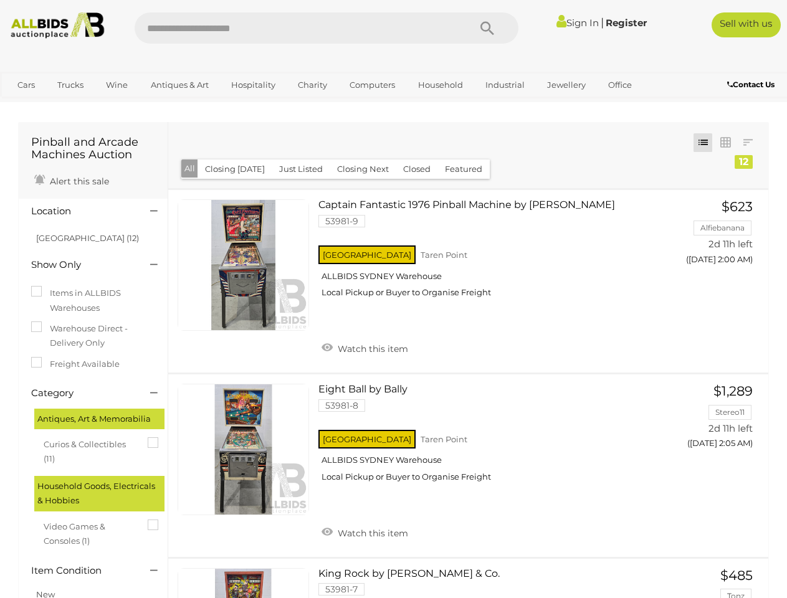
click at [487, 28] on icon "Search" at bounding box center [487, 28] width 14 height 19
click at [26, 85] on link "Cars" at bounding box center [26, 85] width 34 height 21
click at [70, 85] on link "Trucks" at bounding box center [70, 85] width 42 height 21
click at [116, 85] on link "Wine" at bounding box center [117, 85] width 38 height 21
click at [179, 85] on link "Antiques & Art" at bounding box center [180, 85] width 74 height 21
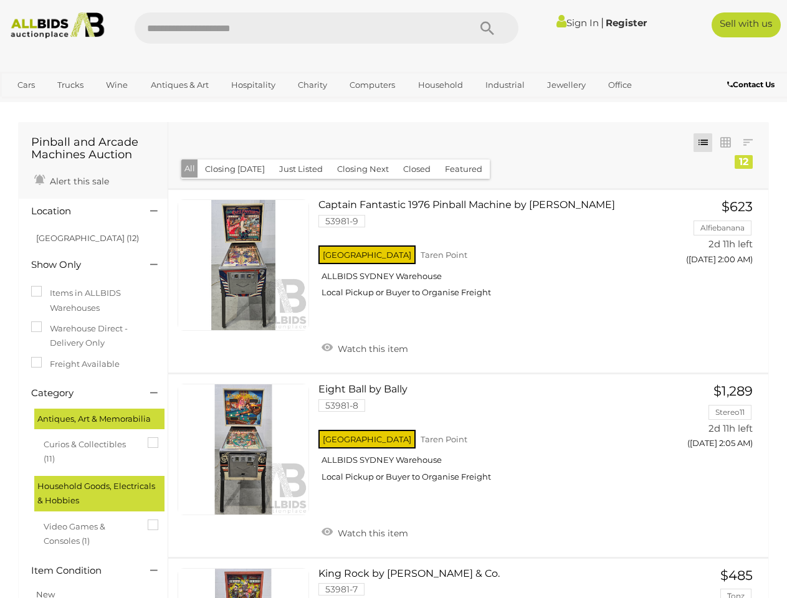
click at [252, 85] on link "Hospitality" at bounding box center [253, 85] width 60 height 21
